Goal: Task Accomplishment & Management: Use online tool/utility

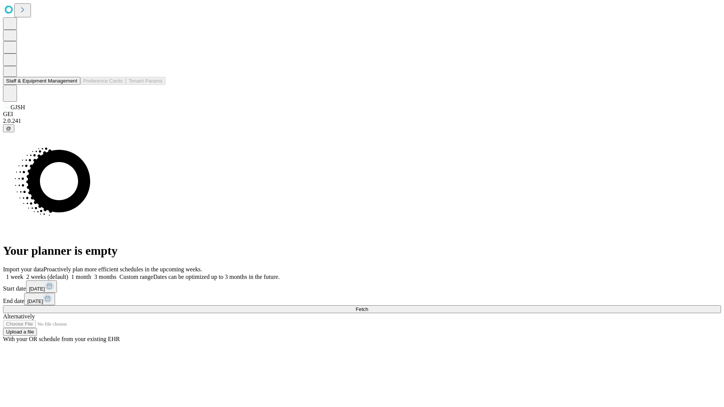
click at [72, 85] on button "Staff & Equipment Management" at bounding box center [41, 81] width 77 height 8
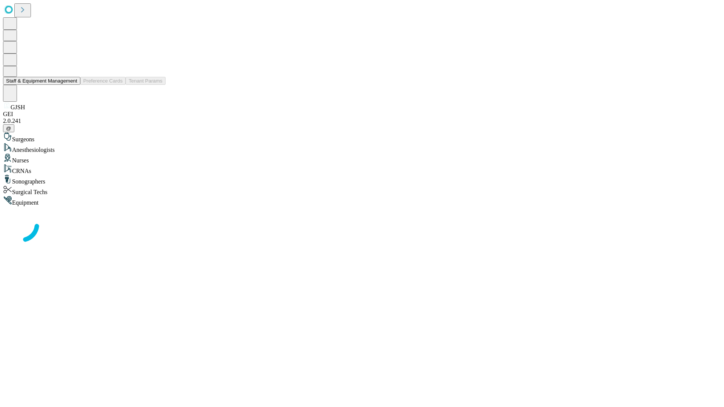
click at [72, 85] on button "Staff & Equipment Management" at bounding box center [41, 81] width 77 height 8
